Goal: Contribute content: Contribute content

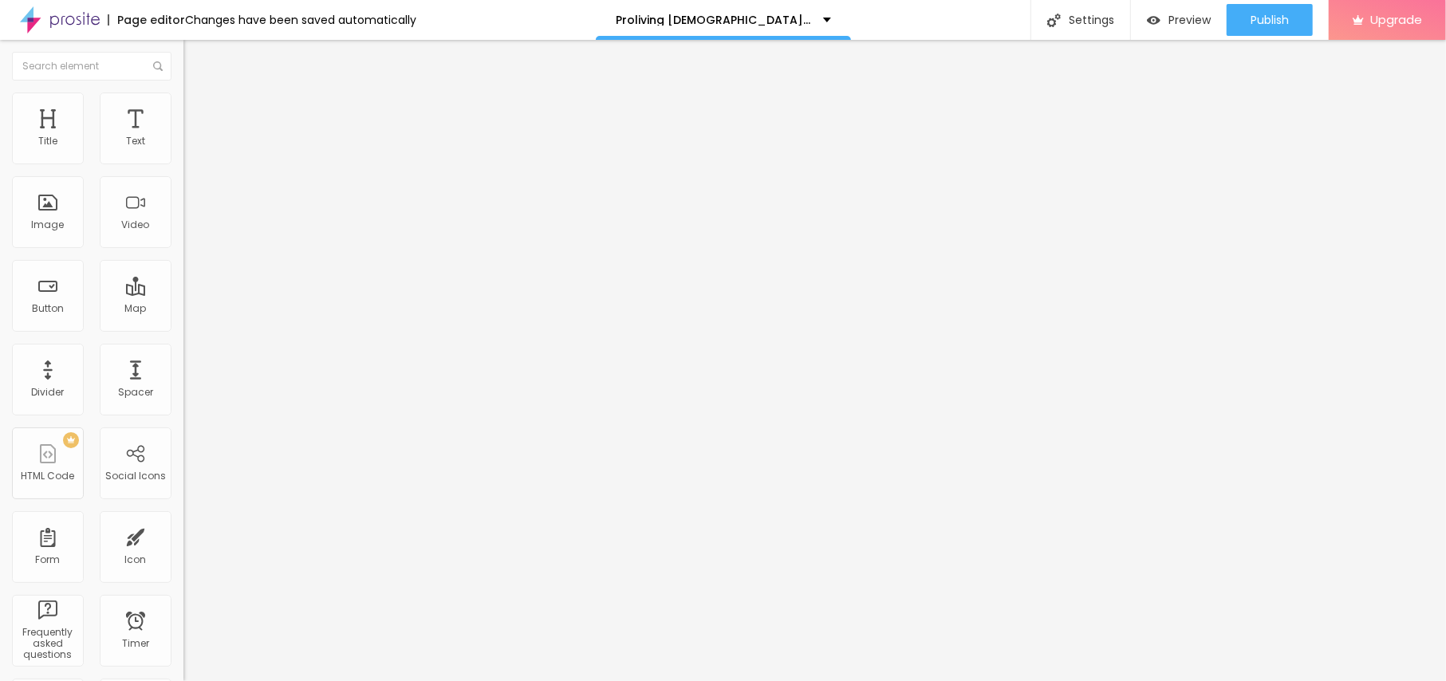
click at [183, 137] on span "Add image" at bounding box center [215, 131] width 65 height 14
drag, startPoint x: 83, startPoint y: 294, endPoint x: 163, endPoint y: 255, distance: 88.5
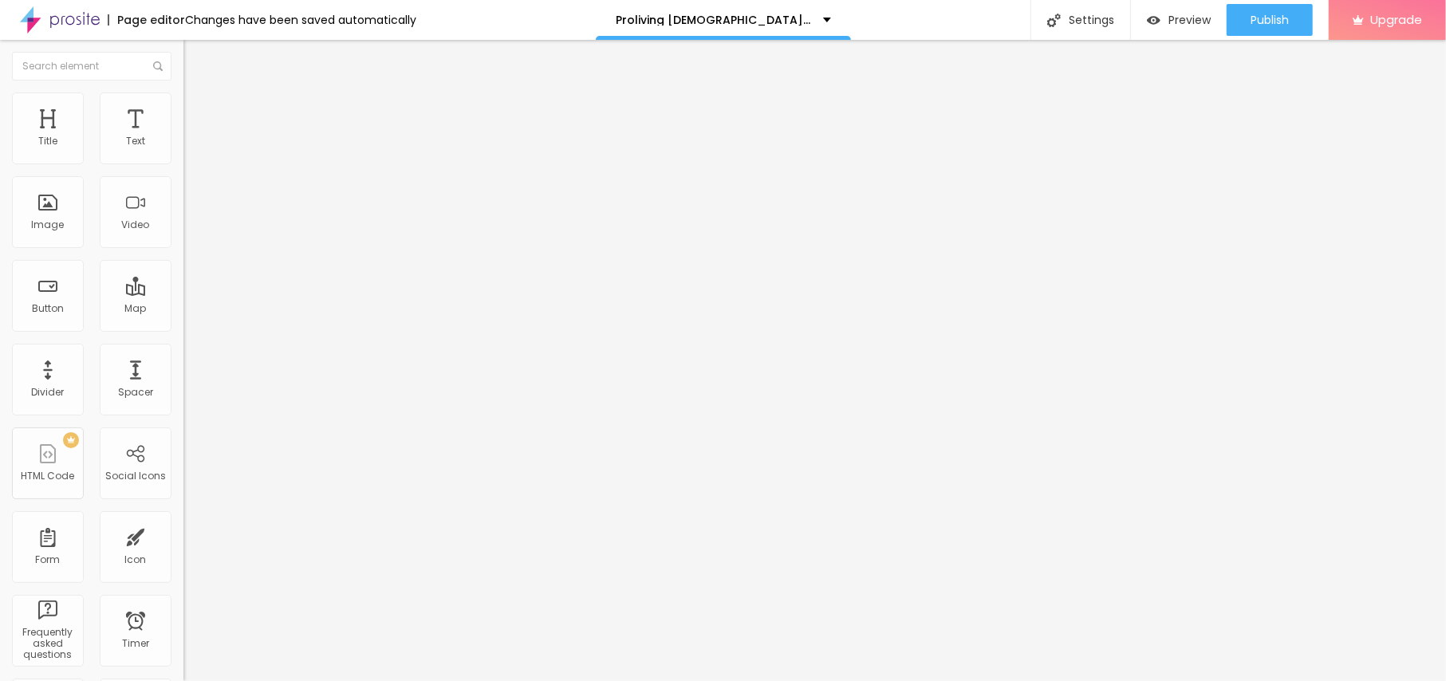
click at [183, 161] on input "text" at bounding box center [278, 153] width 191 height 16
paste input "Proliving Male Enhancement Gummies"
type input "Proliving Male Enhancement Gummies"
click at [183, 103] on li "Style" at bounding box center [274, 101] width 183 height 16
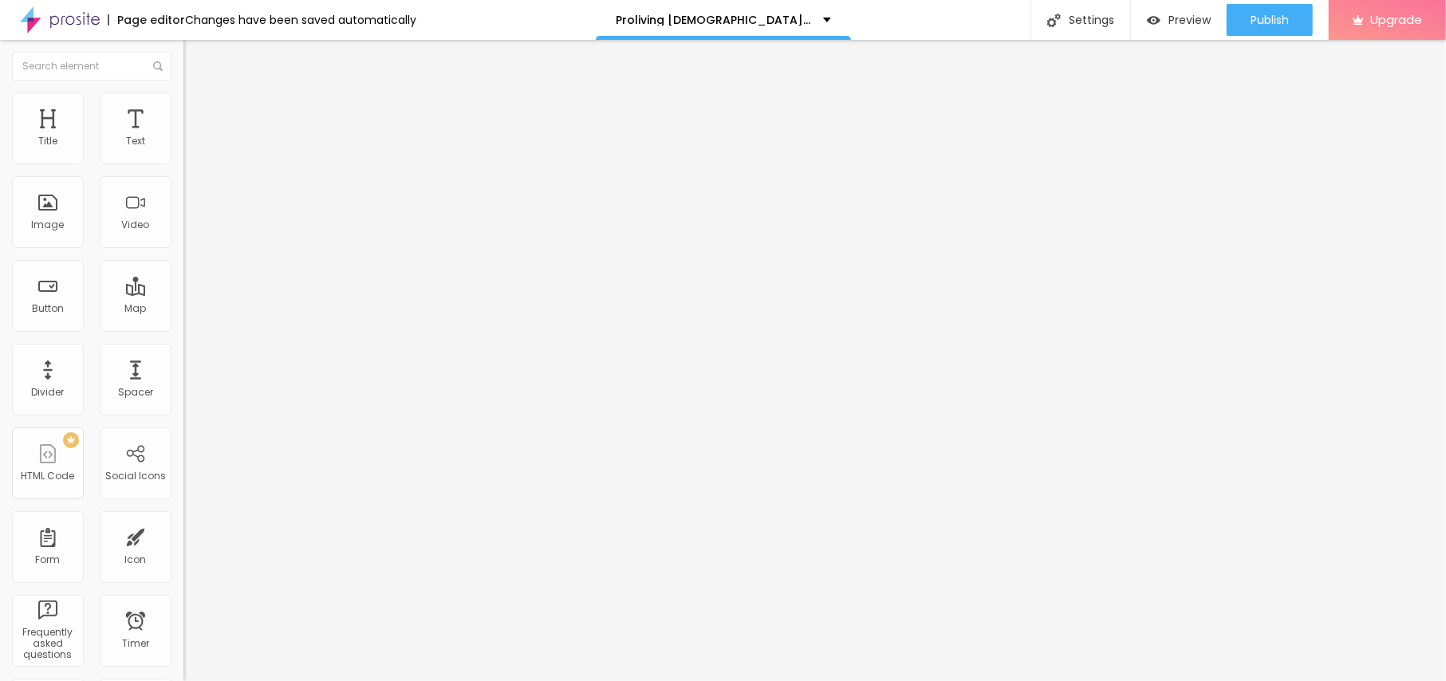
scroll to position [0, 0]
type input "90"
type input "85"
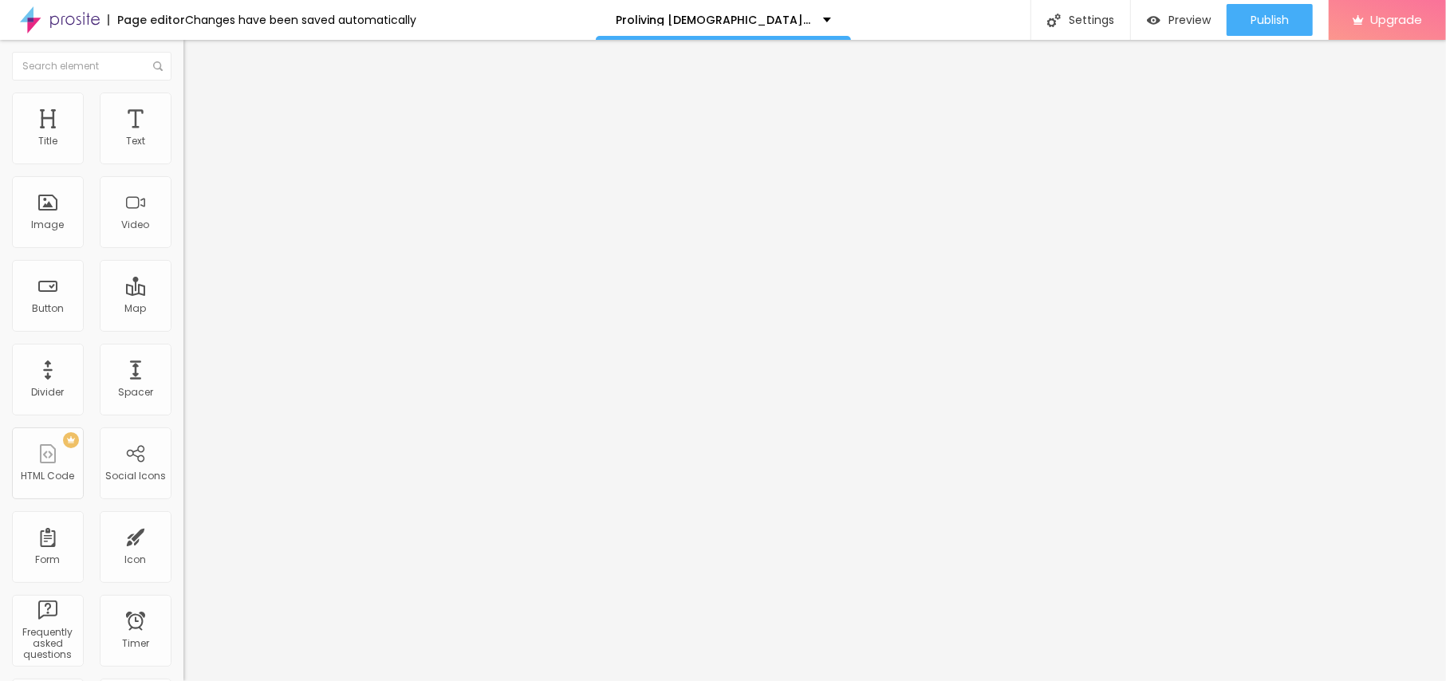
type input "80"
type input "75"
type input "70"
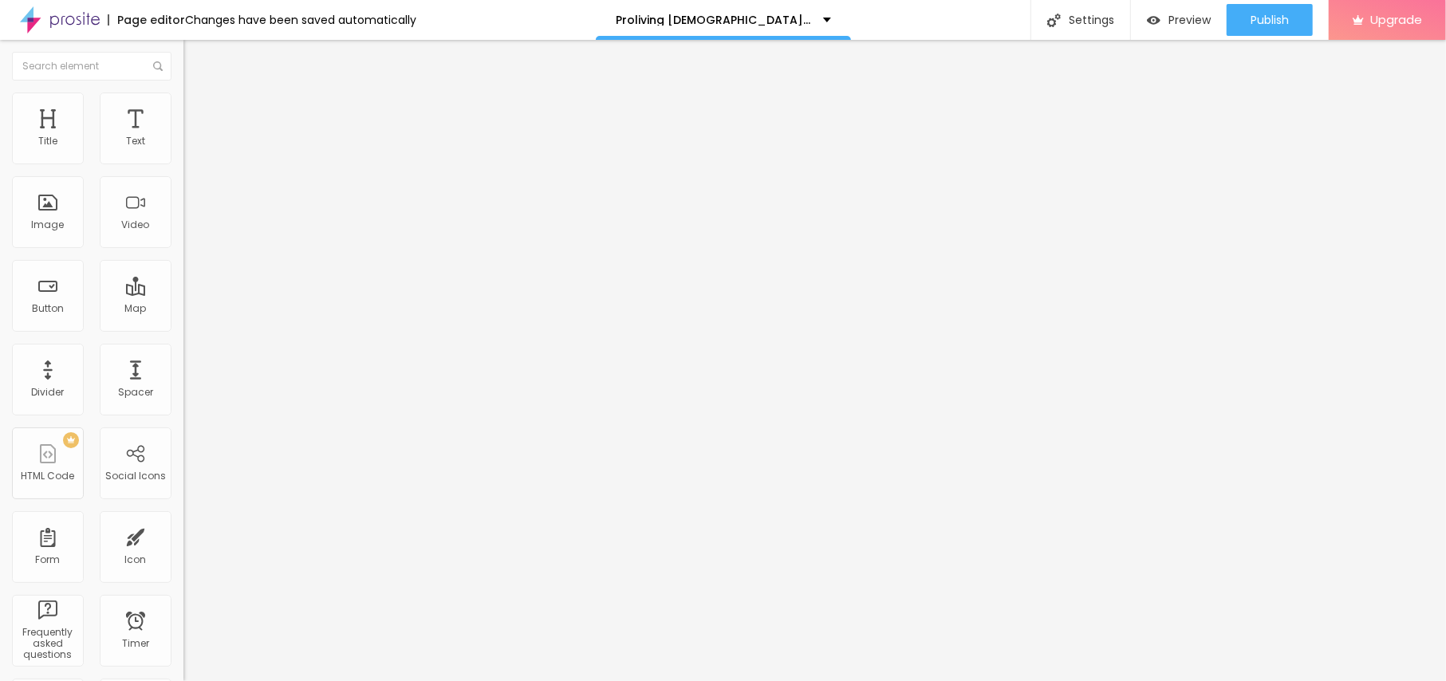
type input "70"
type input "65"
type input "60"
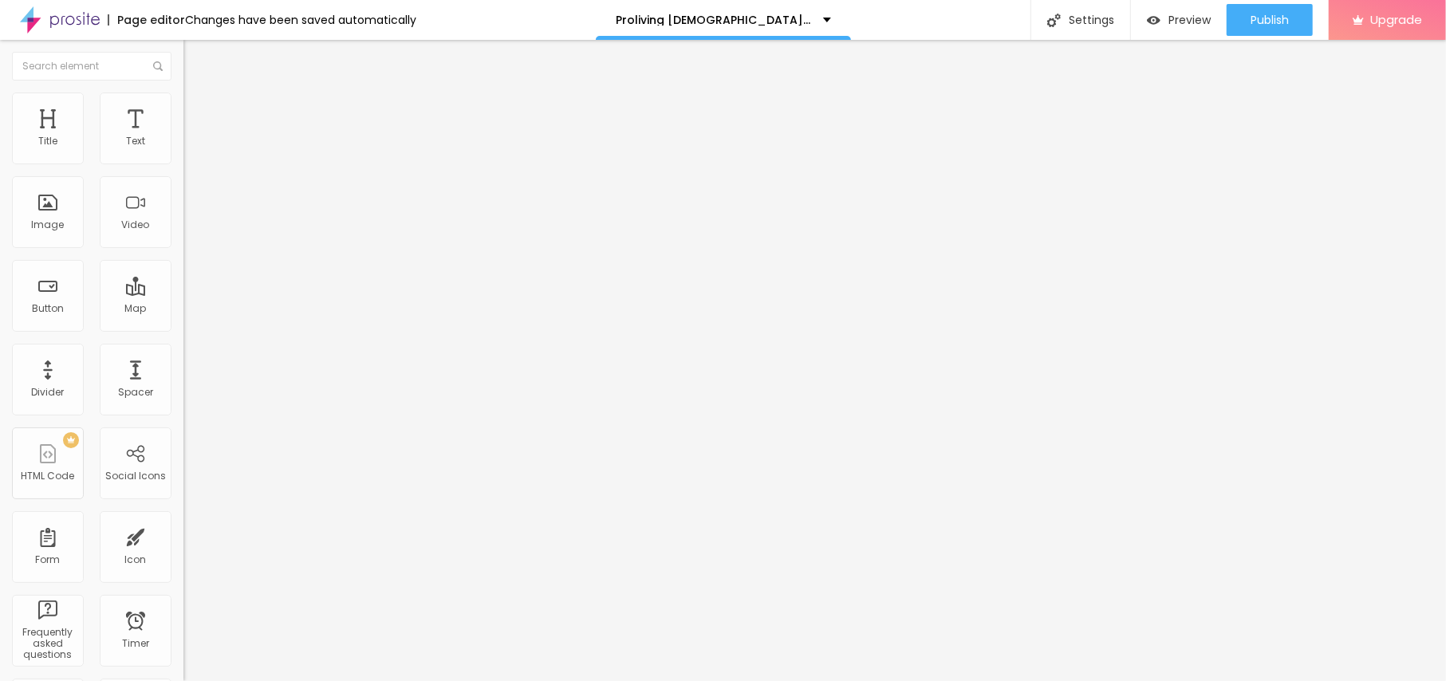
type input "55"
type input "50"
type input "45"
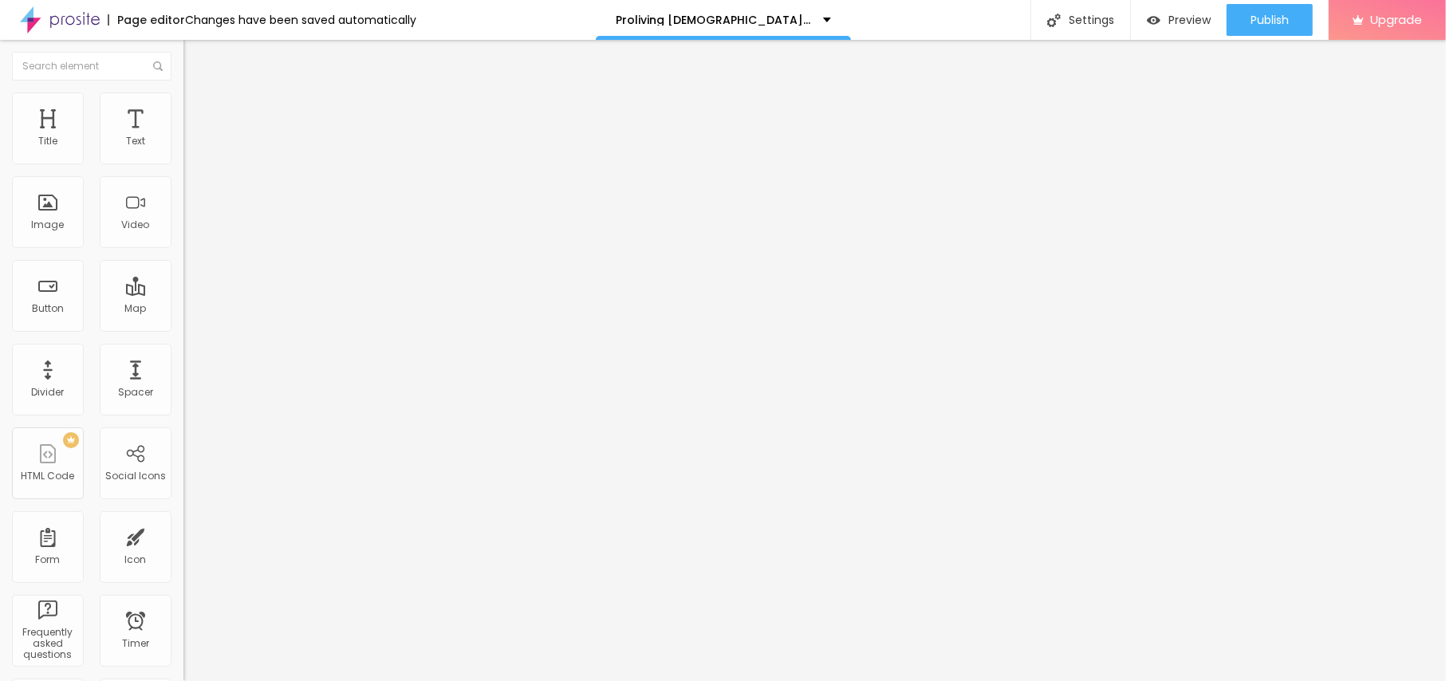
drag, startPoint x: 167, startPoint y: 176, endPoint x: 77, endPoint y: 171, distance: 90.3
type input "45"
click at [183, 164] on input "range" at bounding box center [234, 157] width 103 height 13
click at [183, 150] on input "Click me" at bounding box center [278, 142] width 191 height 16
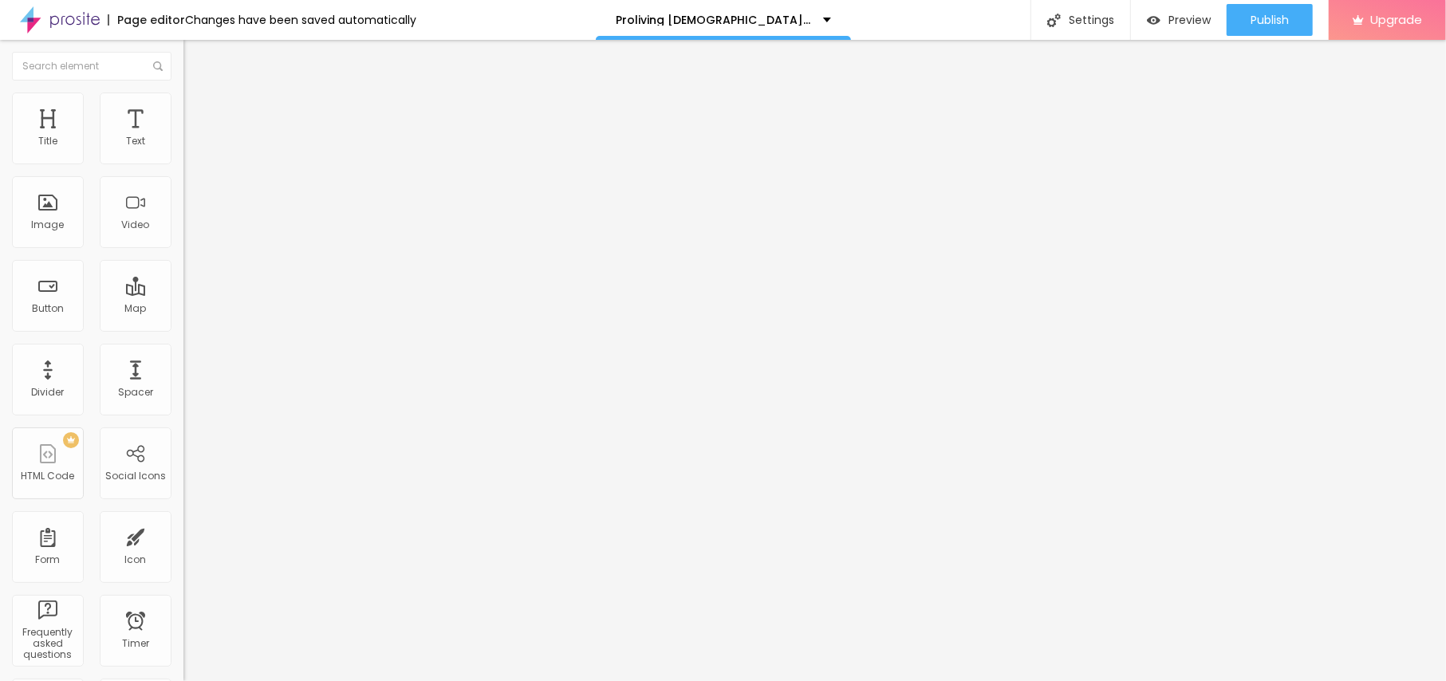
click at [183, 150] on input "Click me" at bounding box center [278, 142] width 191 height 16
paste input "😍👇SHOP NOW😍👇"
type input "😍👇SHOP NOW😍👇"
click at [195, 61] on img "button" at bounding box center [201, 58] width 13 height 13
click at [190, 231] on icon "button" at bounding box center [191, 229] width 3 height 3
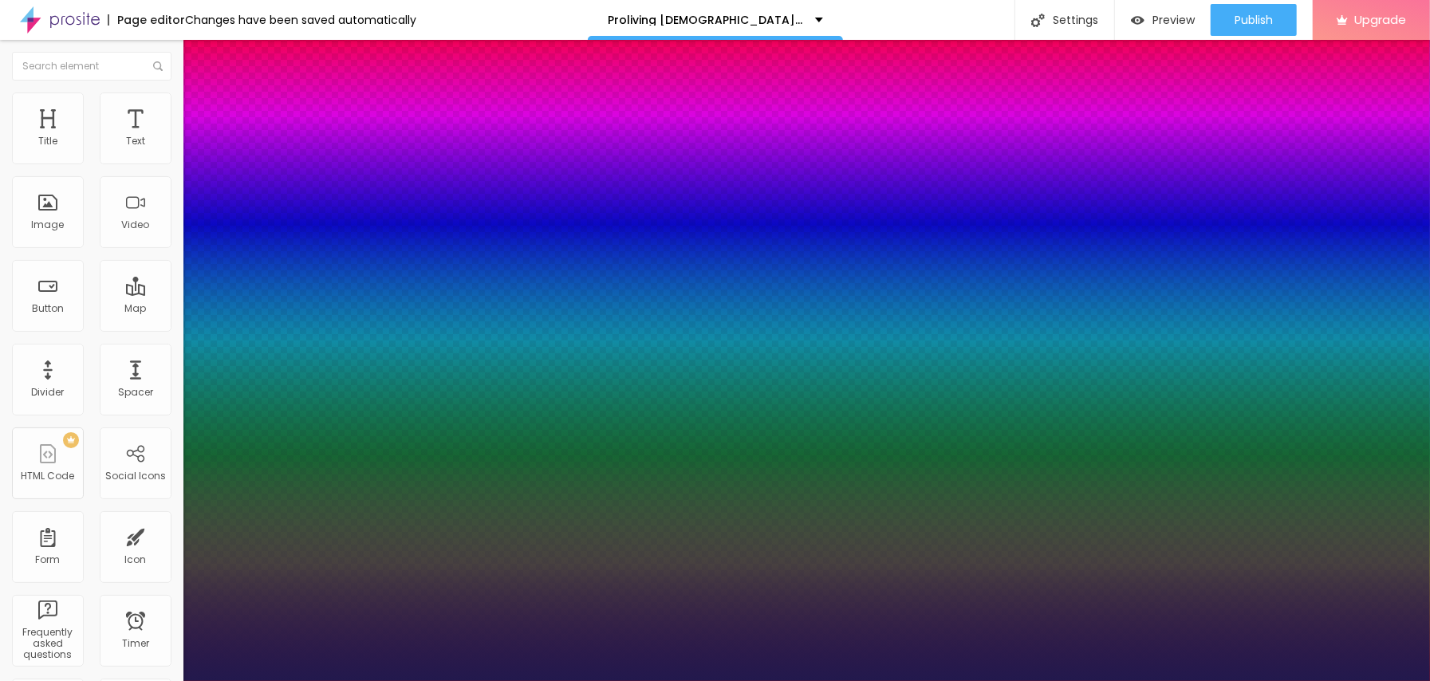
type input "1"
type input "21"
type input "1"
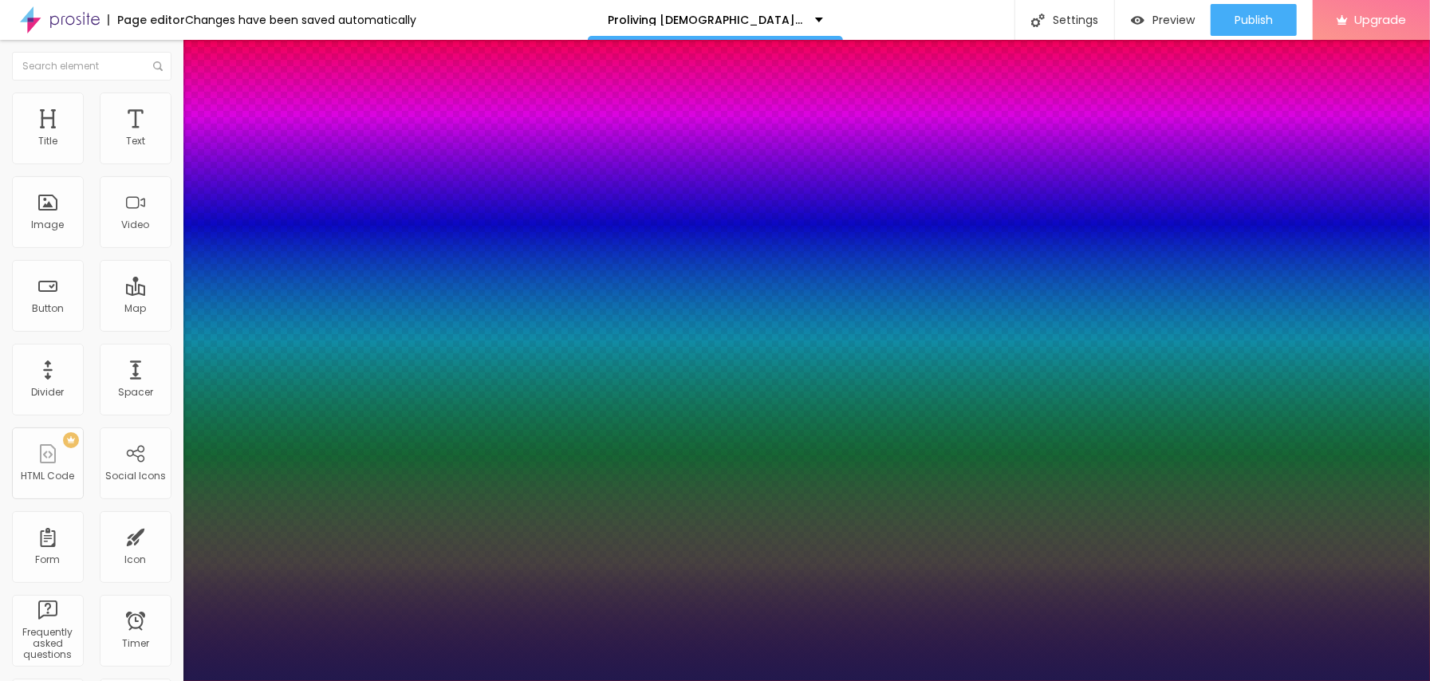
type input "23"
type input "1"
type input "24"
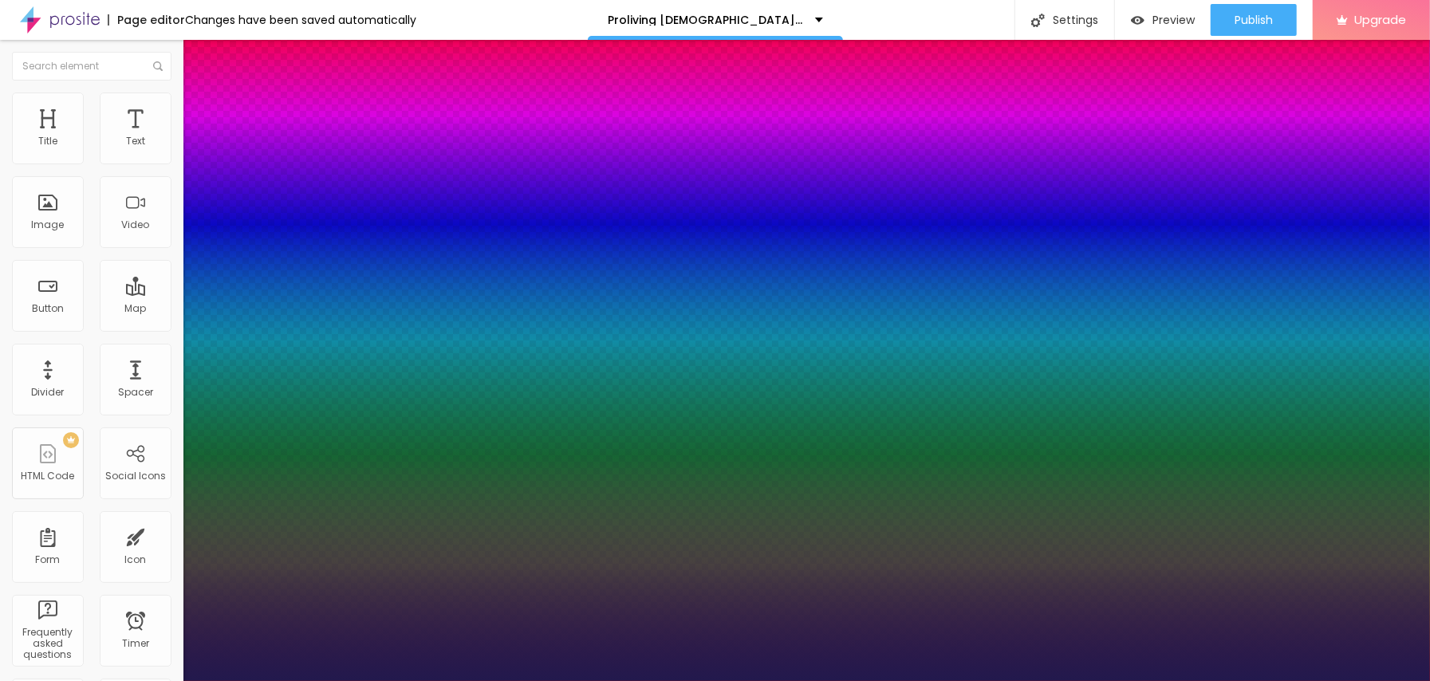
type input "1"
type input "25"
type input "1"
type input "26"
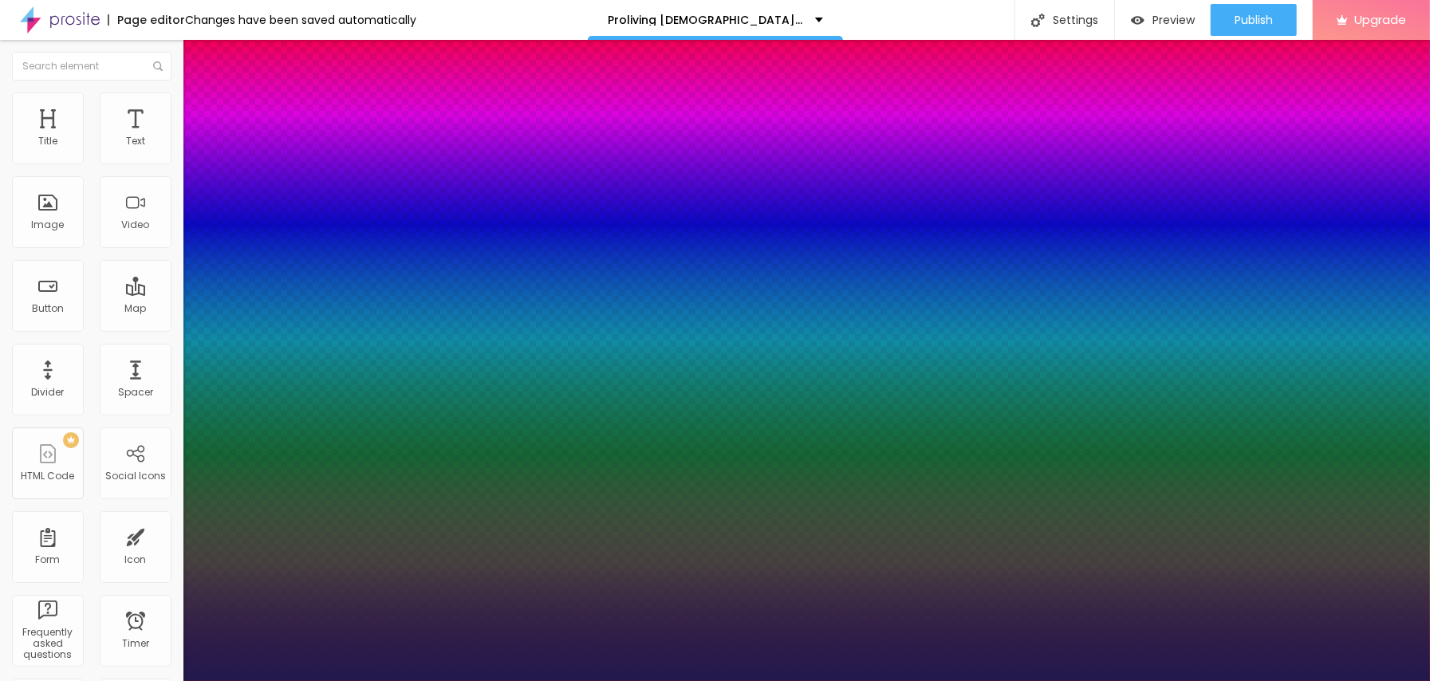
type input "26"
type input "1"
type input "27"
type input "1"
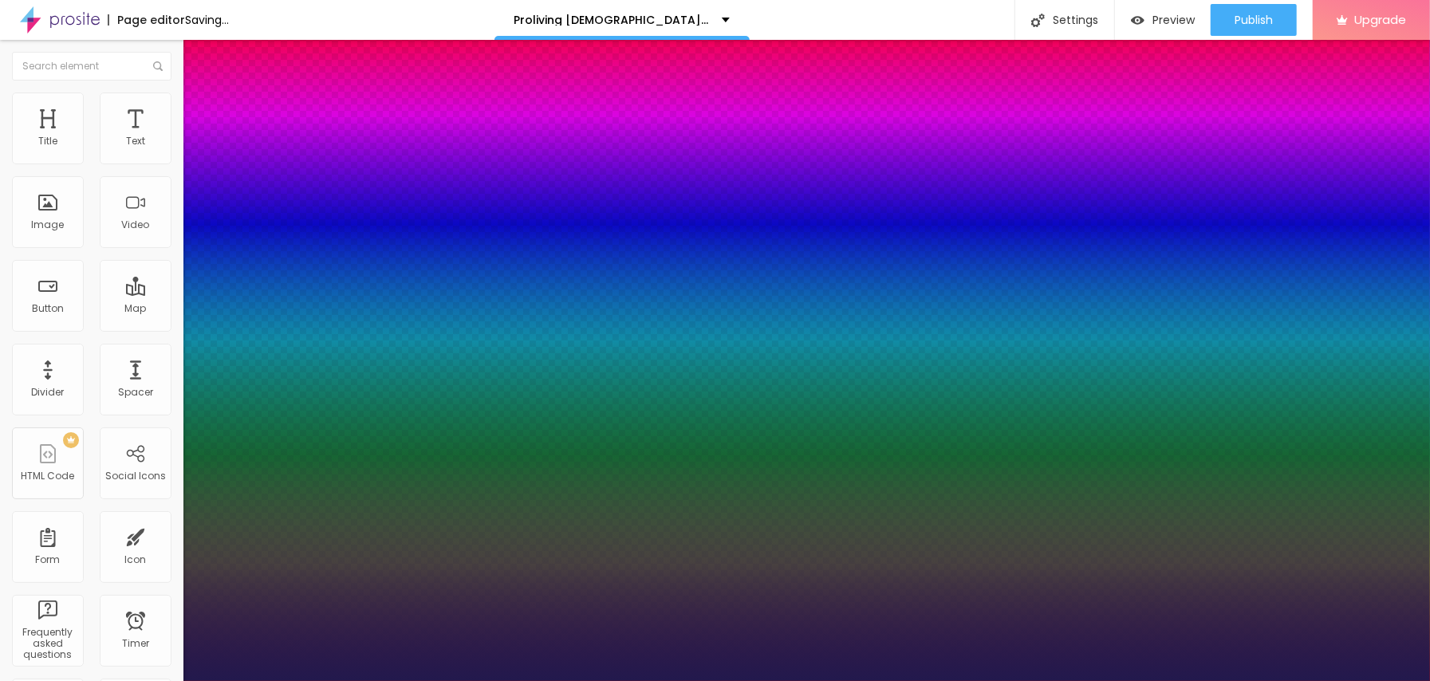
type input "28"
type input "1"
type input "29"
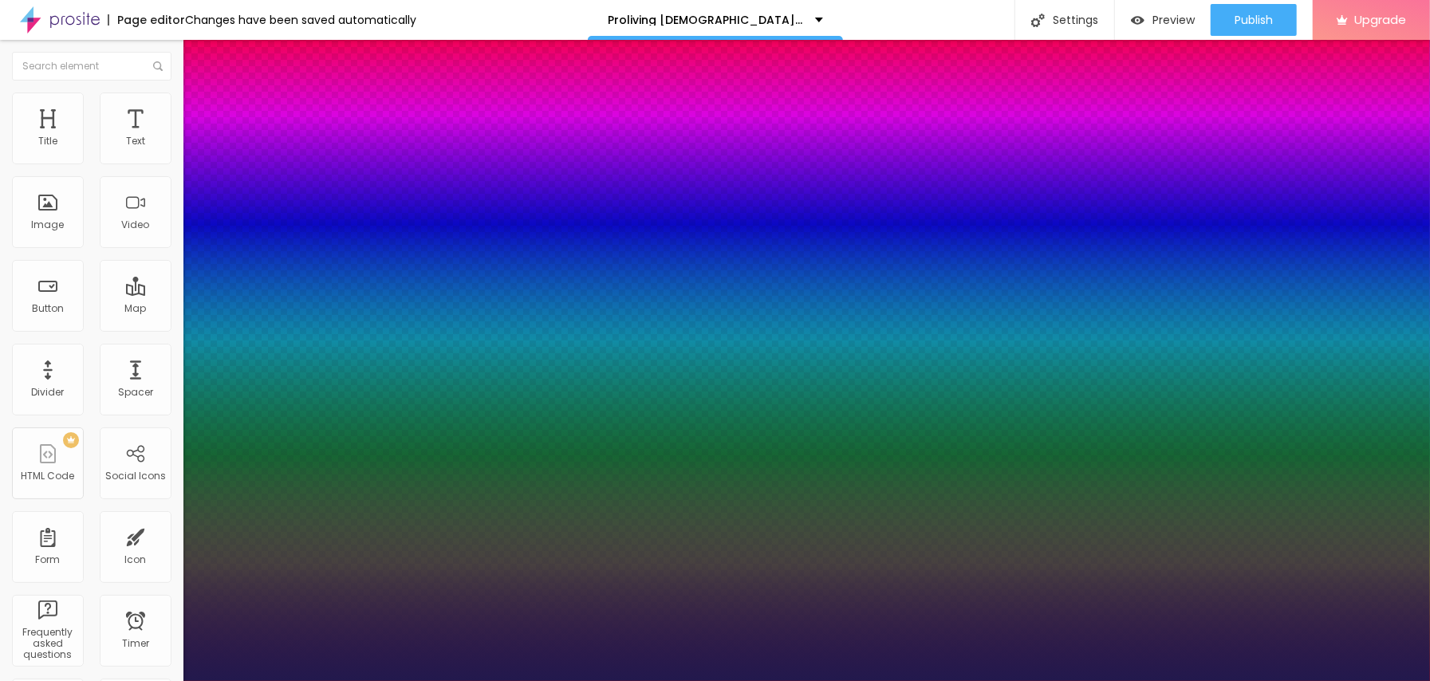
type input "1"
type input "30"
type input "1"
drag, startPoint x: 220, startPoint y: 444, endPoint x: 234, endPoint y: 444, distance: 13.6
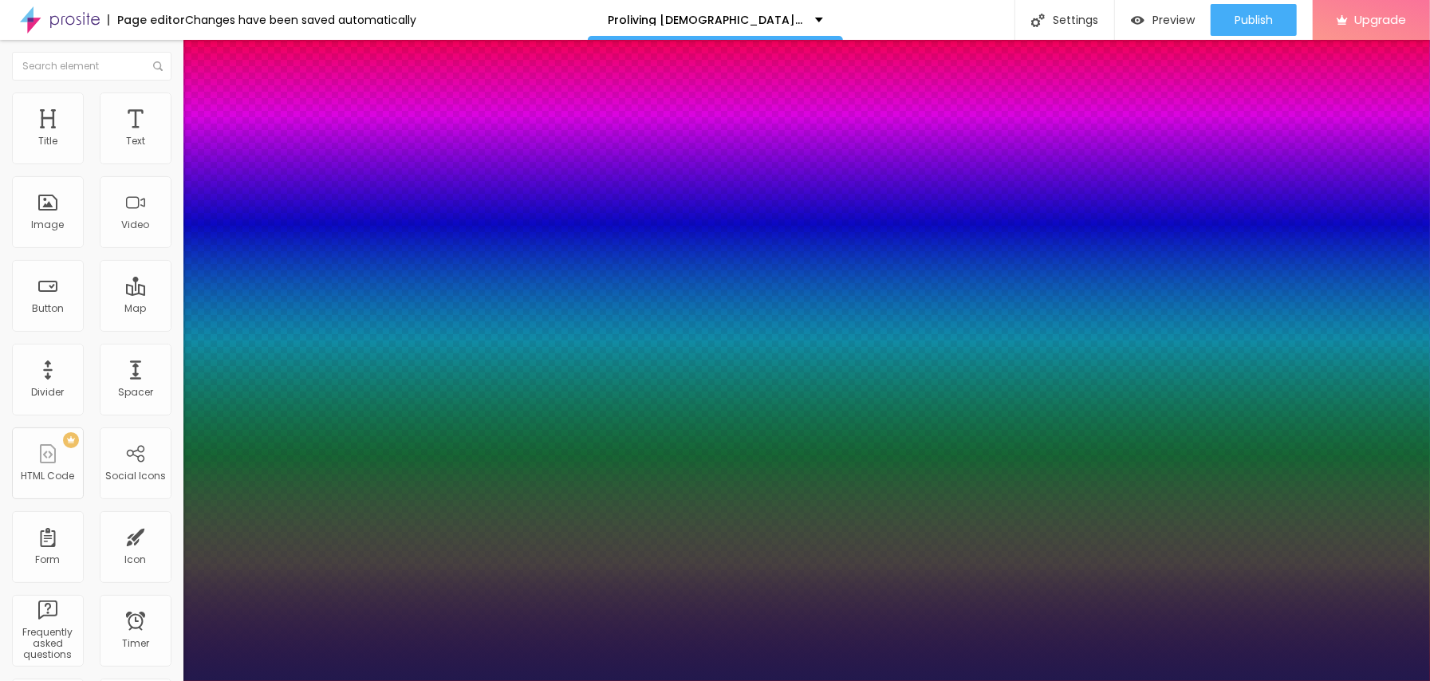
type input "30"
type input "1"
click at [694, 681] on div at bounding box center [715, 681] width 1430 height 0
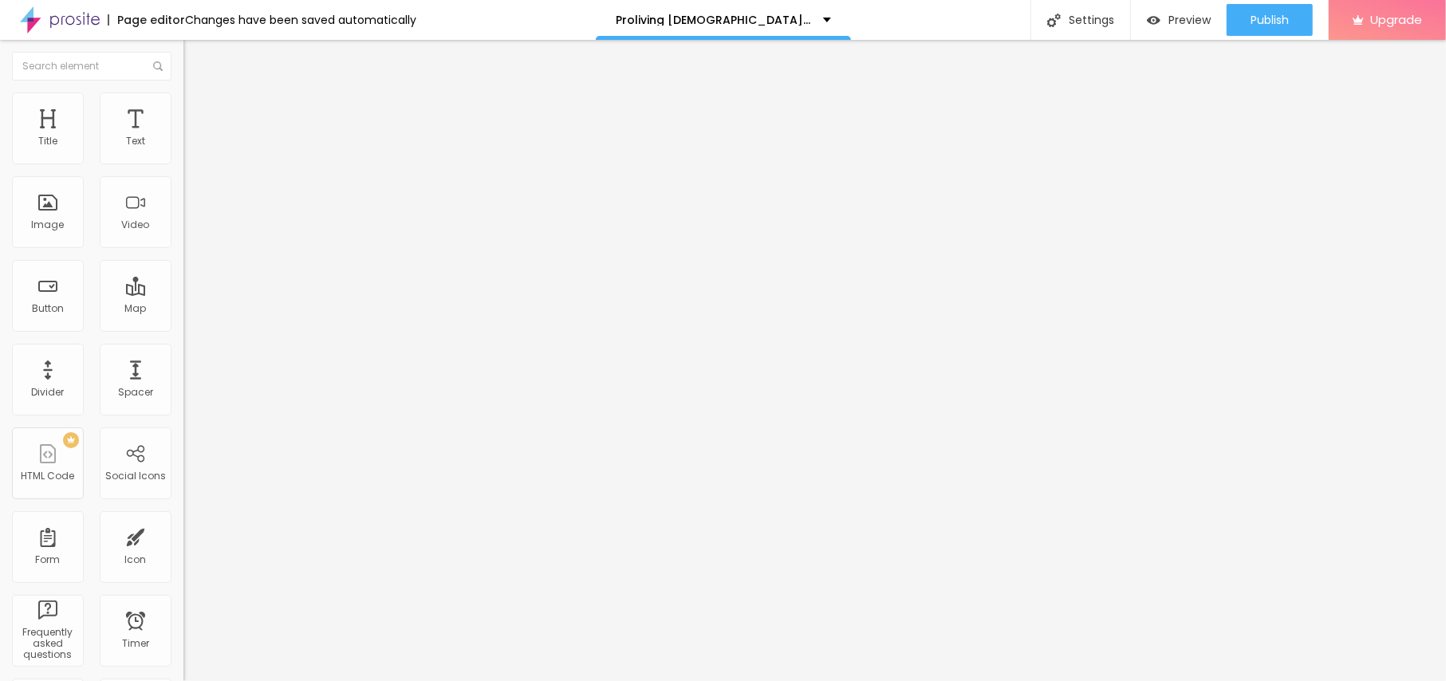
click at [183, 153] on button "button" at bounding box center [194, 144] width 22 height 17
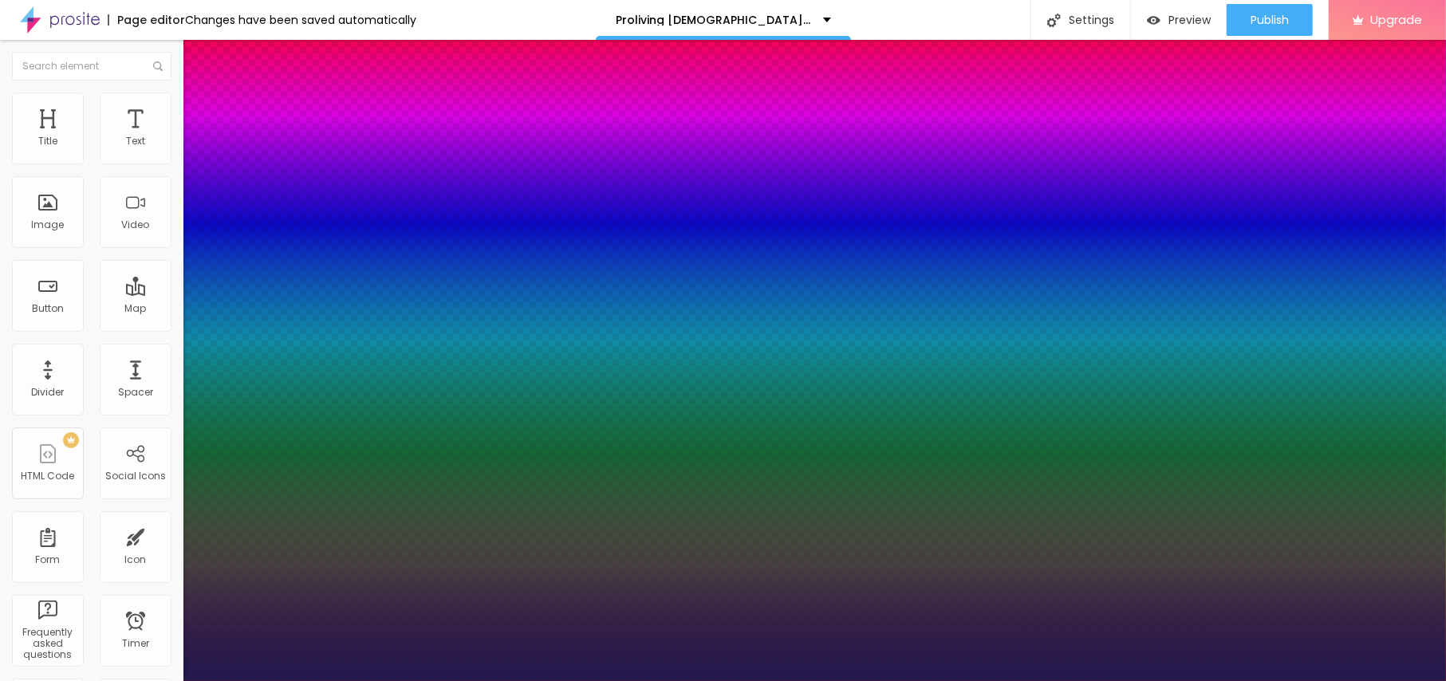
type input "1"
type input "17"
type input "1"
type input "19"
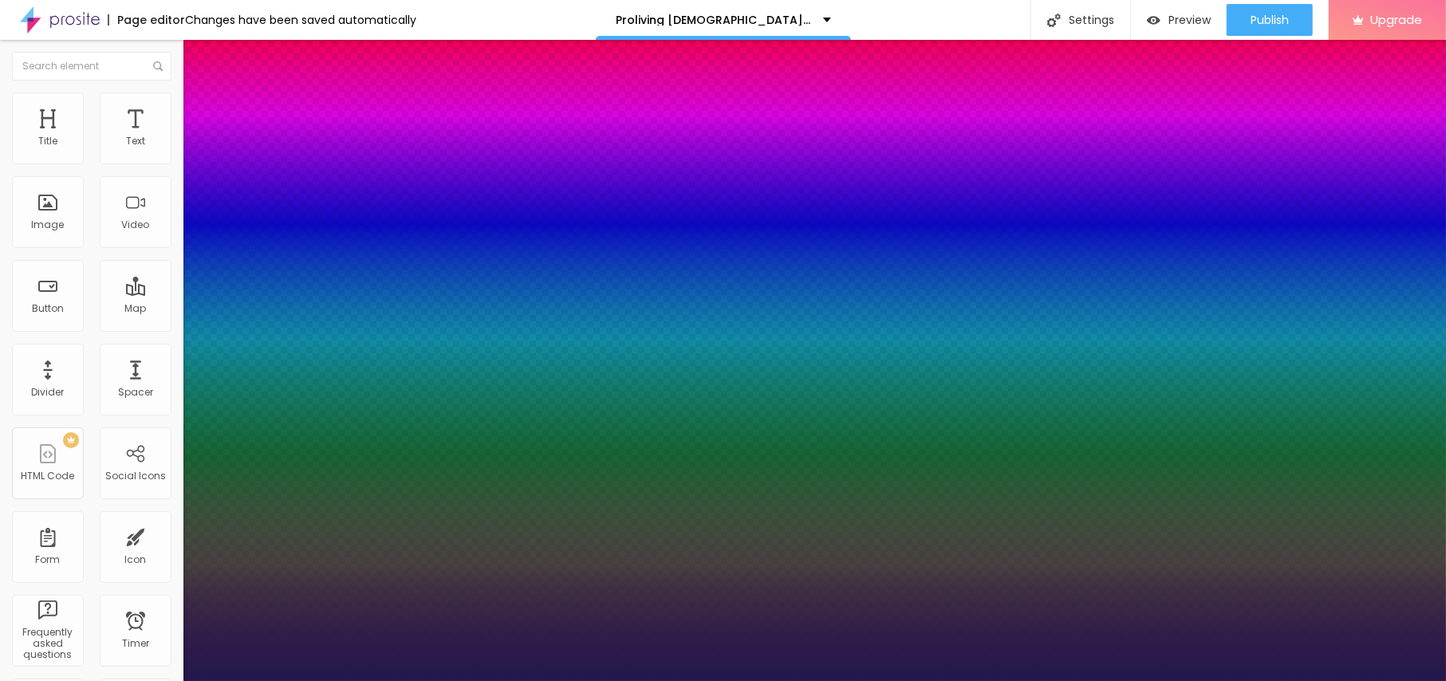
type input "19"
type input "1"
type input "20"
type input "1"
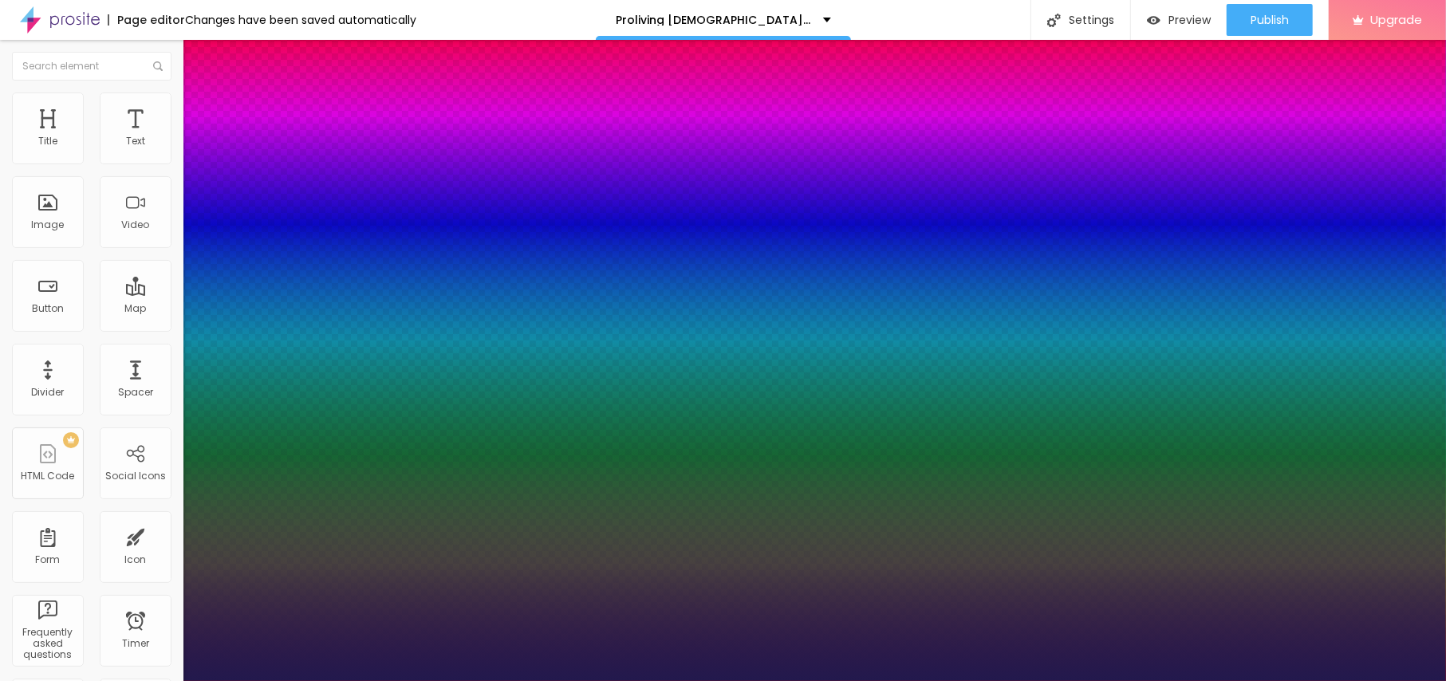
type input "21"
type input "1"
type input "22"
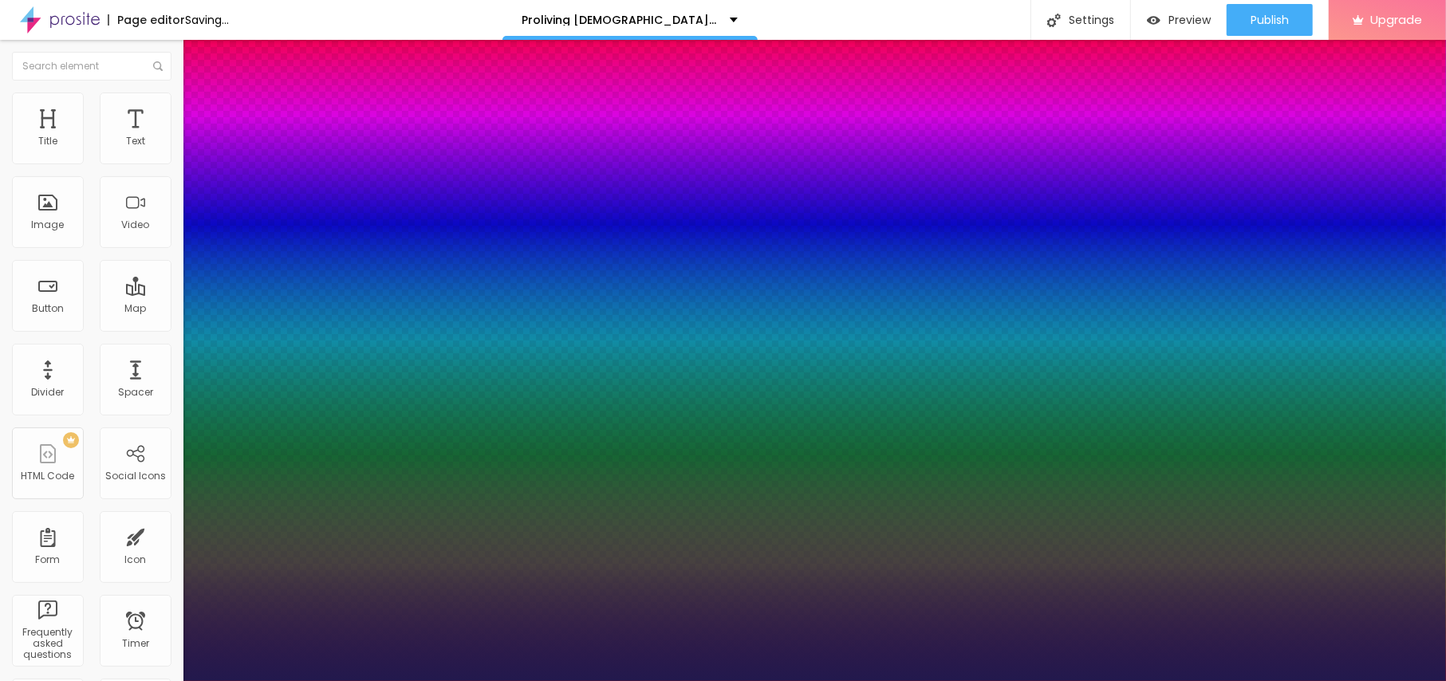
type input "1"
type input "27"
type input "1"
drag, startPoint x: 215, startPoint y: 265, endPoint x: 231, endPoint y: 272, distance: 17.5
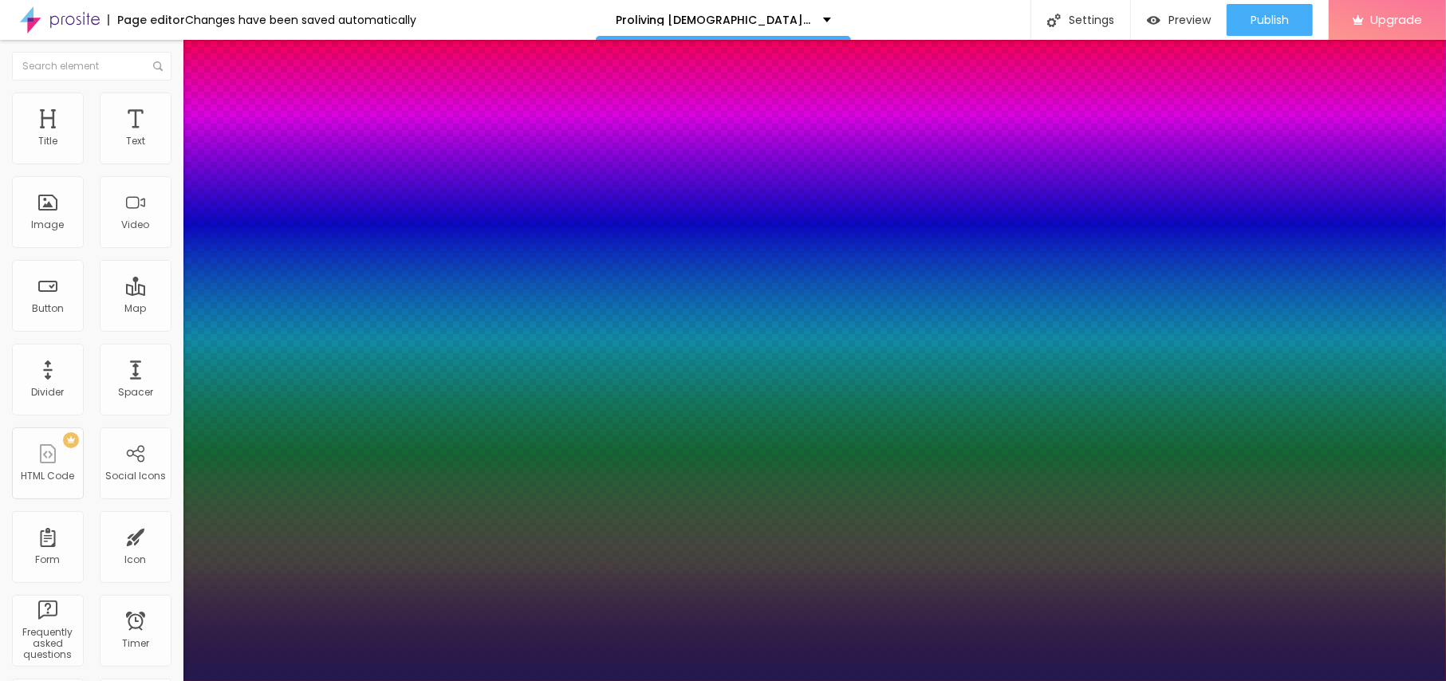
type input "27"
type input "1"
type input "26"
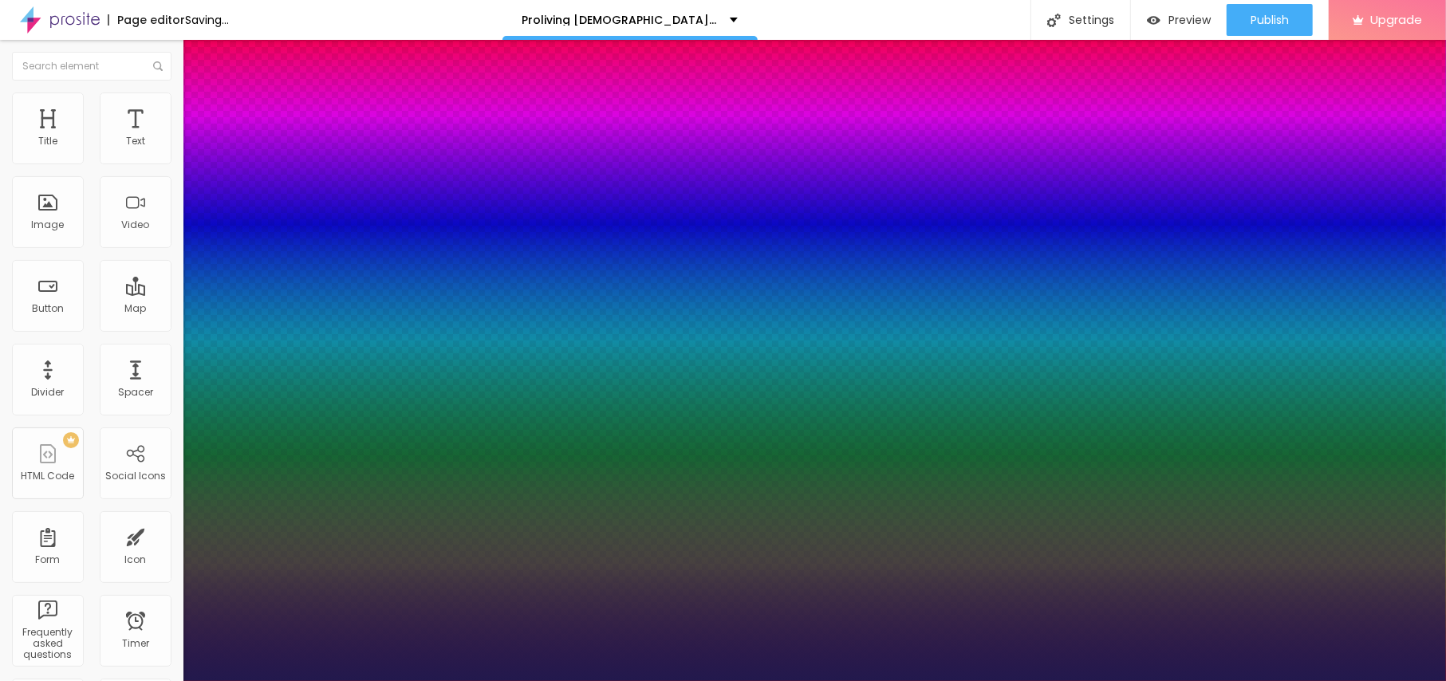
type input "1"
type input "25"
type input "1"
type input "25"
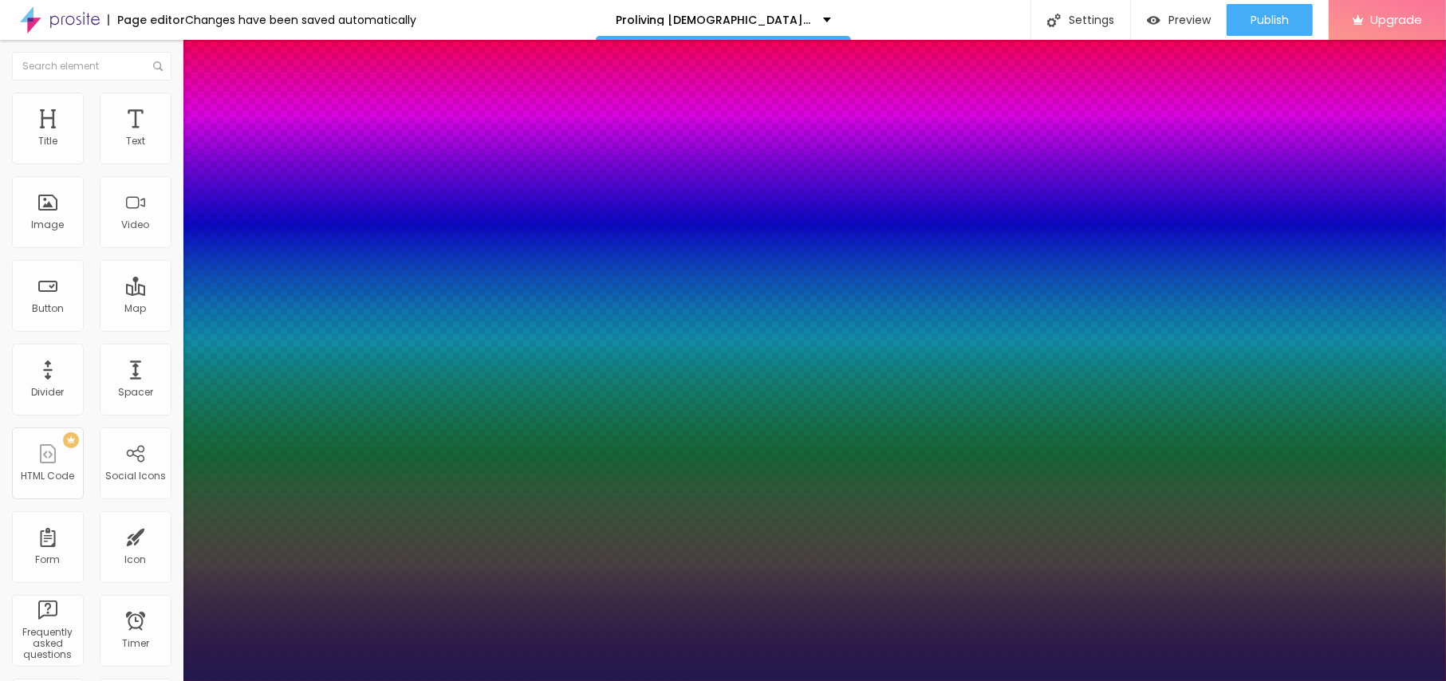
click at [603, 681] on div at bounding box center [723, 681] width 1446 height 0
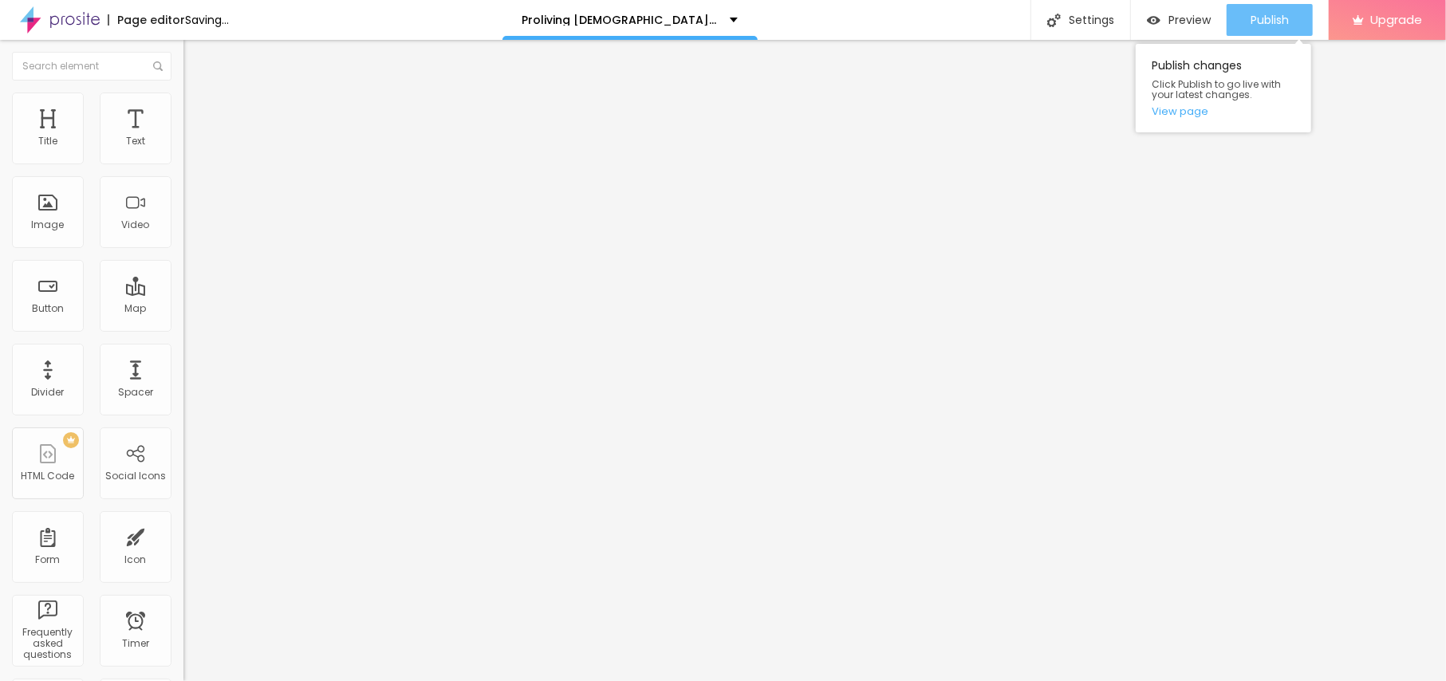
click at [1275, 17] on span "Publish" at bounding box center [1270, 20] width 38 height 13
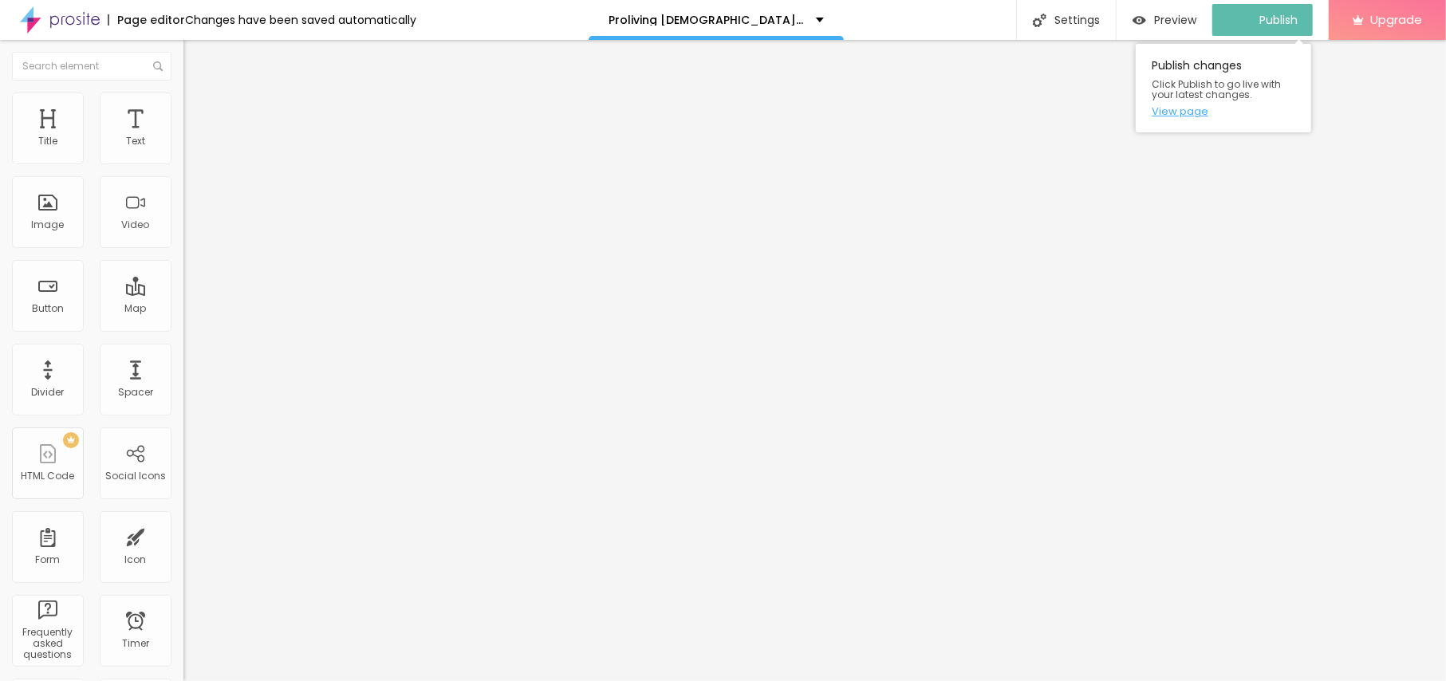
click at [1192, 113] on link "View page" at bounding box center [1224, 111] width 144 height 10
